Goal: Contribute content

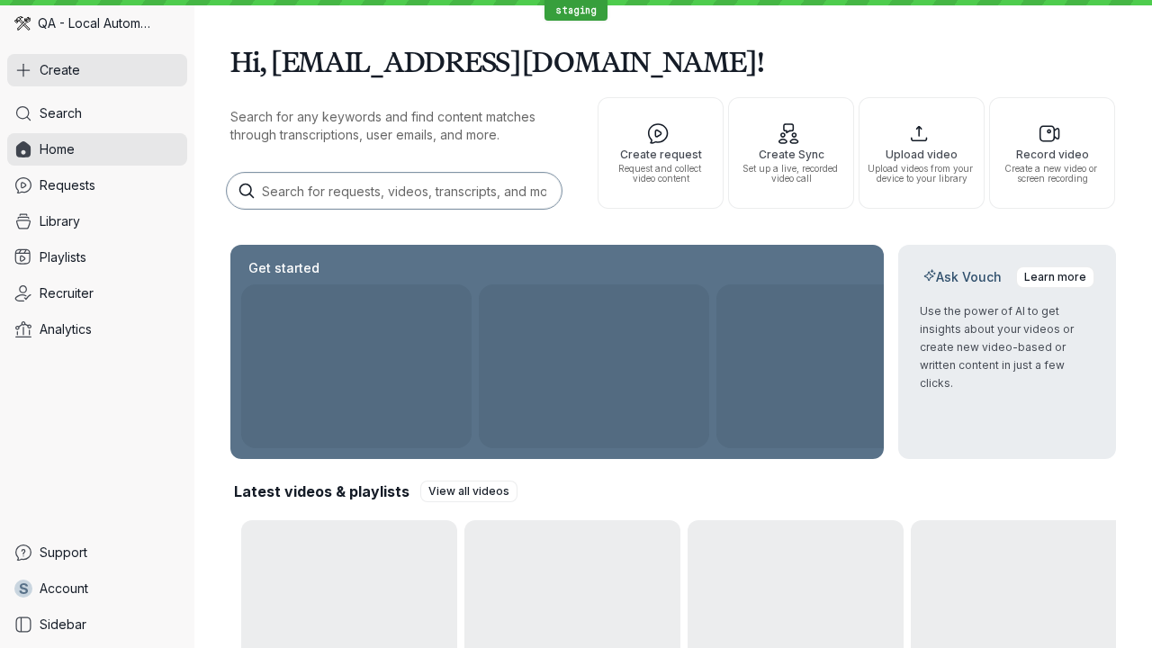
click at [97, 70] on button "Create" at bounding box center [97, 70] width 180 height 32
